Goal: Task Accomplishment & Management: Complete application form

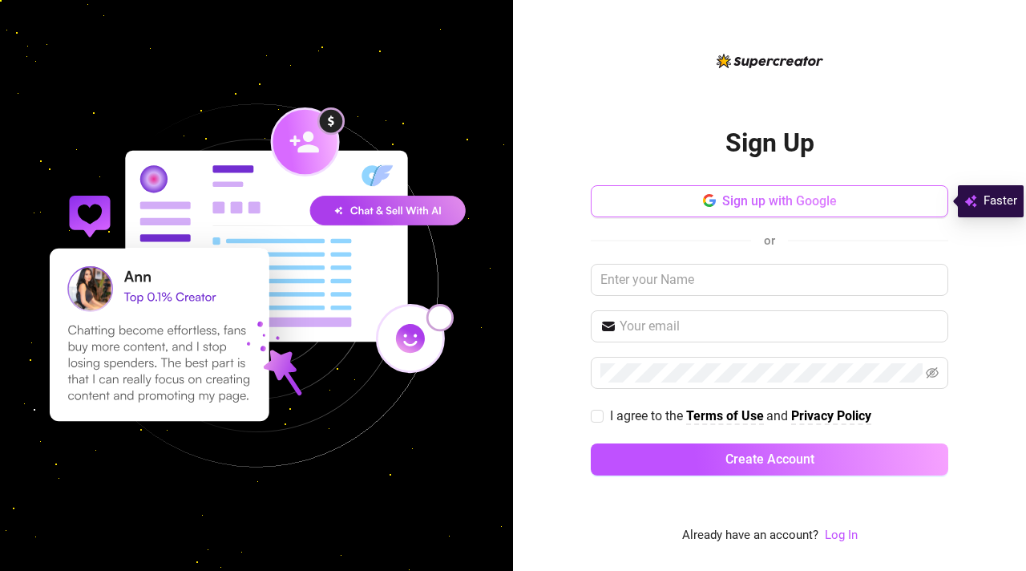
click at [853, 197] on button "Sign up with Google" at bounding box center [770, 201] width 358 height 32
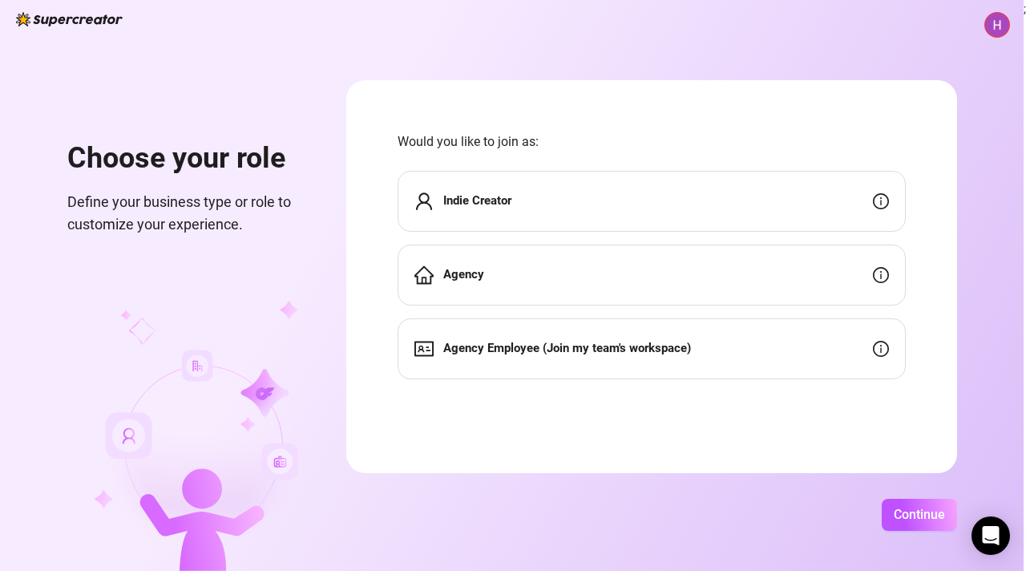
click at [668, 184] on div "Indie Creator" at bounding box center [652, 201] width 508 height 61
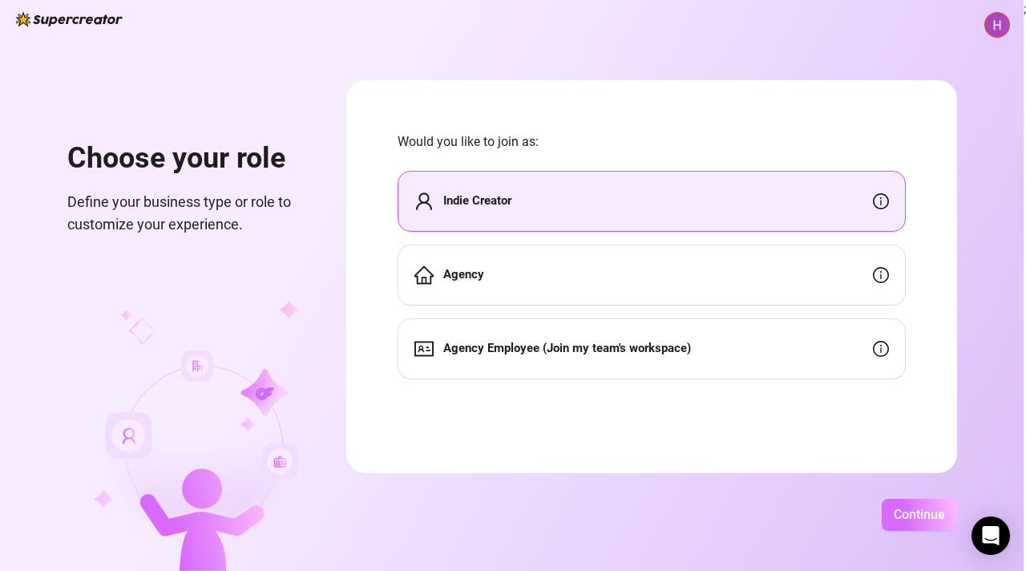
click at [956, 514] on button "Continue" at bounding box center [919, 515] width 75 height 32
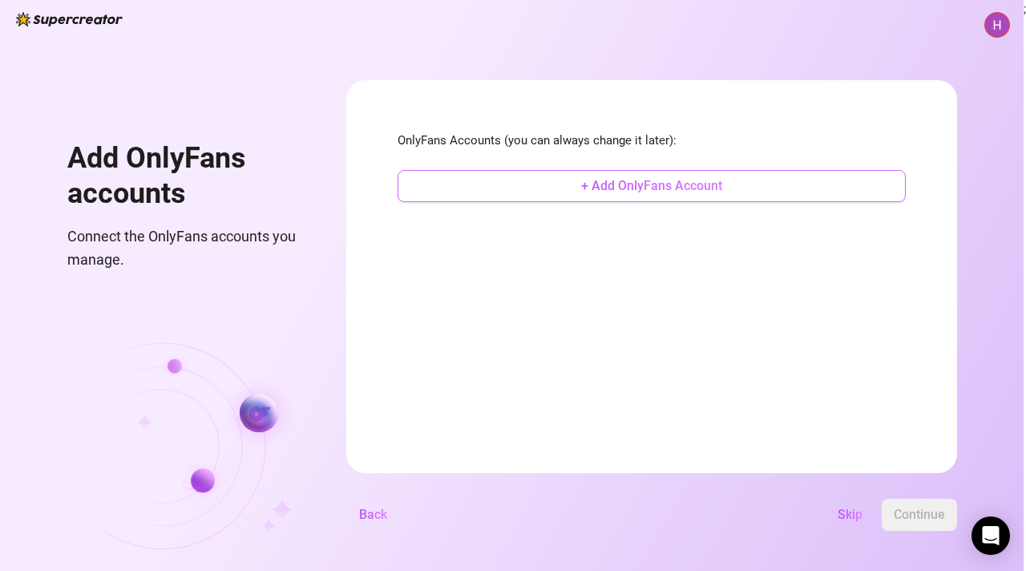
click at [745, 188] on button "+ Add OnlyFans Account" at bounding box center [652, 186] width 508 height 32
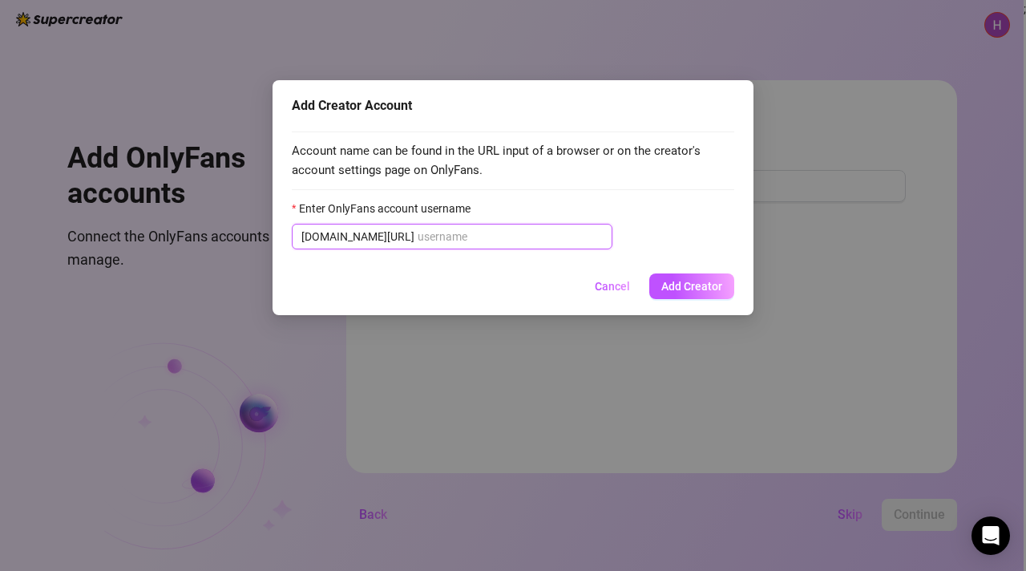
click at [466, 240] on input "Enter OnlyFans account username" at bounding box center [510, 237] width 185 height 18
click at [626, 285] on span "Cancel" at bounding box center [612, 286] width 35 height 13
